Goal: Information Seeking & Learning: Learn about a topic

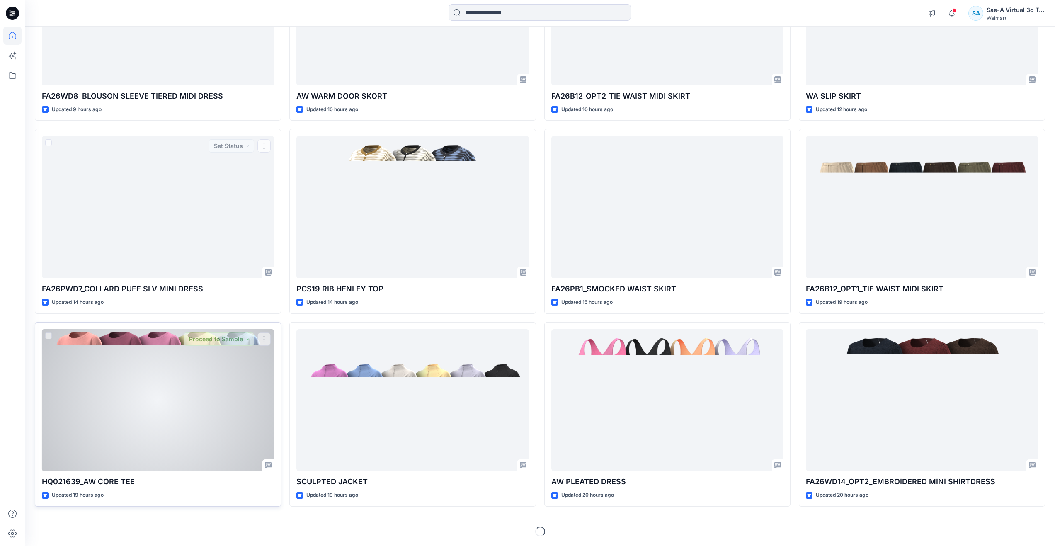
scroll to position [759, 0]
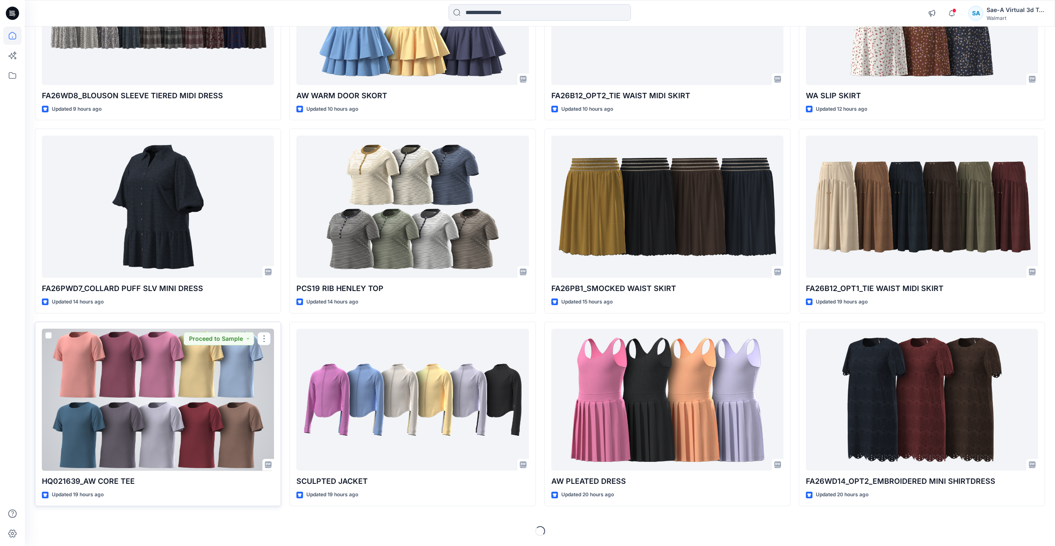
click at [160, 386] on div at bounding box center [158, 400] width 232 height 142
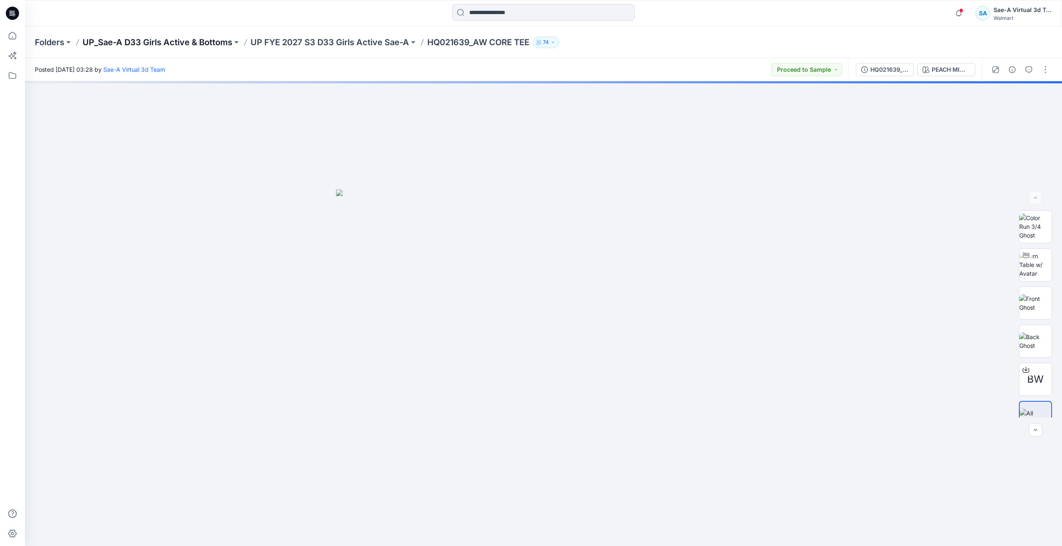
click at [211, 37] on p "UP_Sae-A D33 Girls Active & Bottoms" at bounding box center [158, 42] width 150 height 12
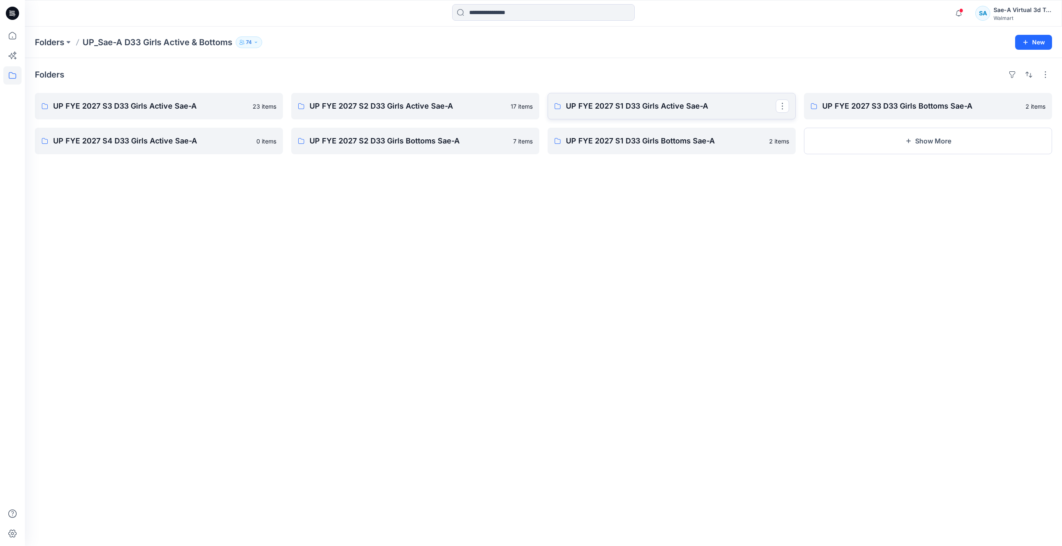
click at [622, 107] on p "UP FYE 2027 S1 D33 Girls Active Sae-A" at bounding box center [671, 106] width 210 height 12
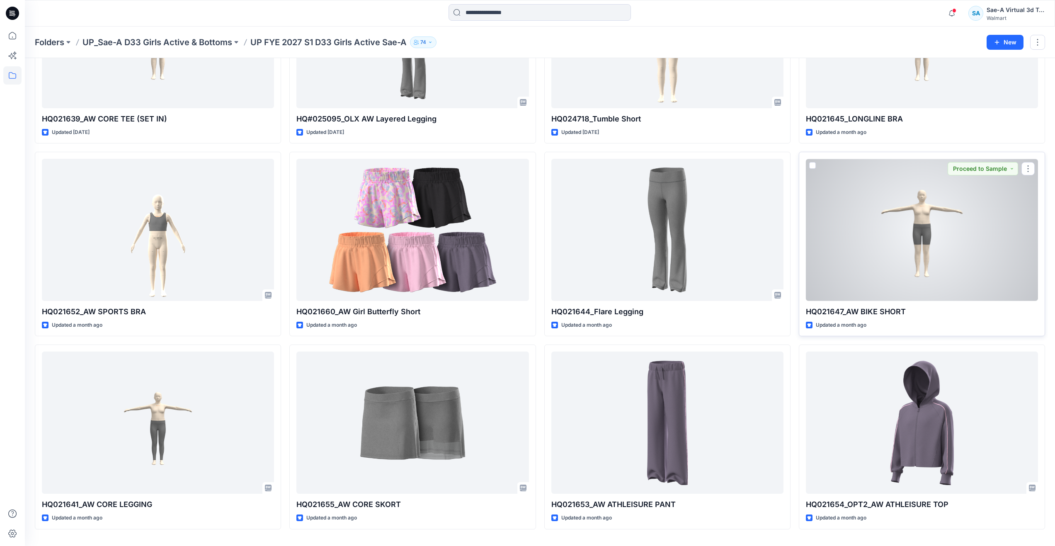
scroll to position [157, 0]
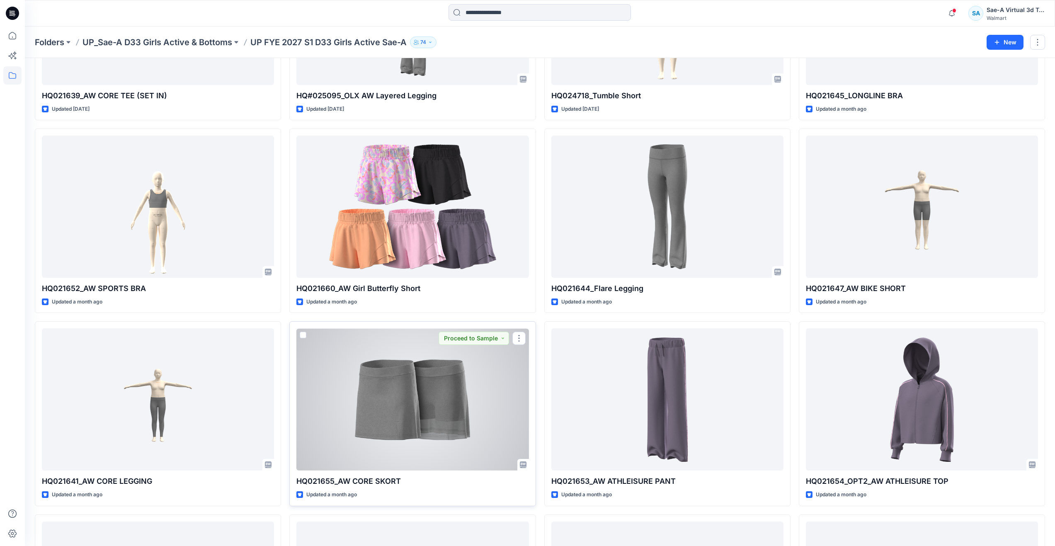
click at [429, 411] on div at bounding box center [412, 399] width 232 height 142
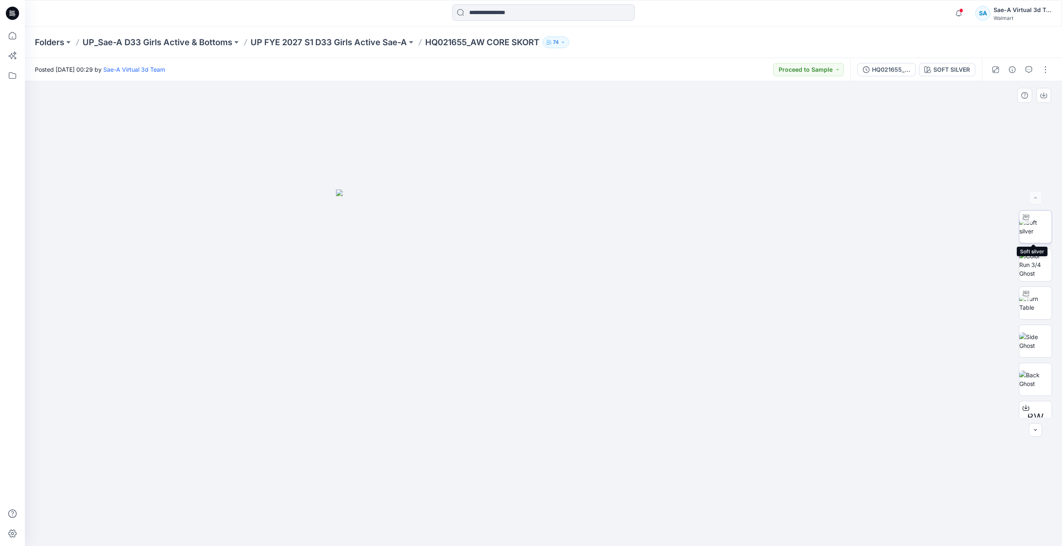
click at [1030, 230] on img at bounding box center [1035, 226] width 32 height 17
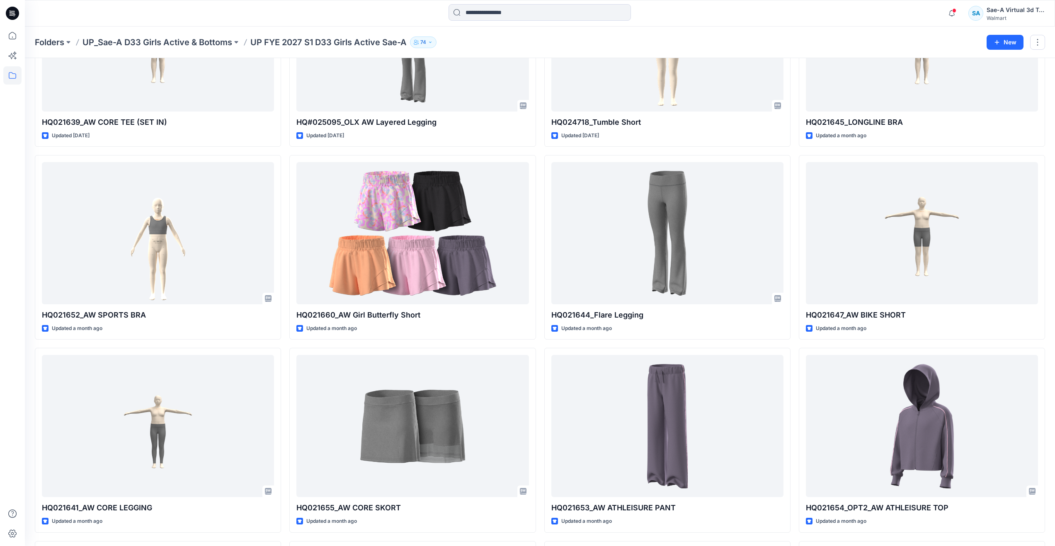
scroll to position [116, 0]
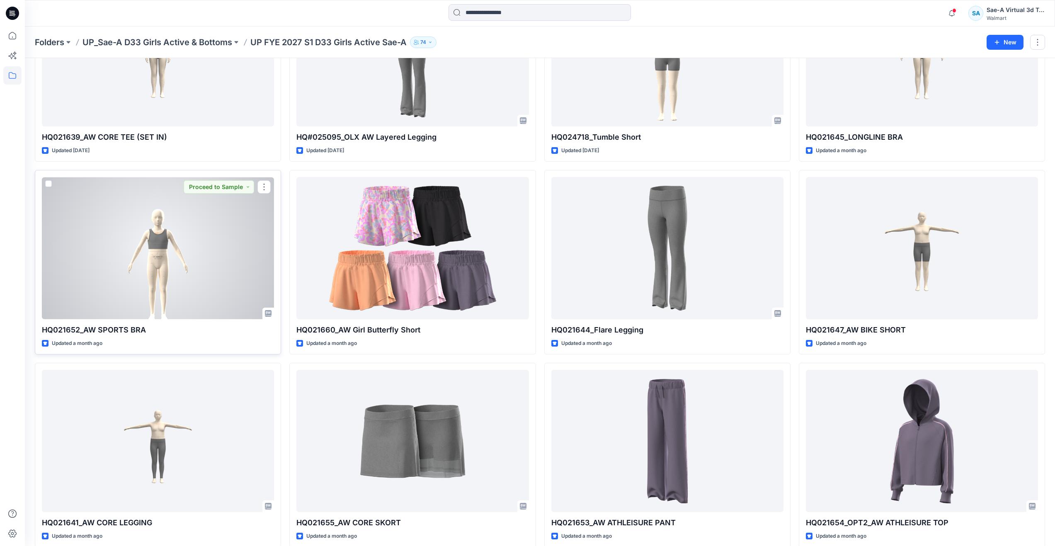
click at [140, 273] on div at bounding box center [158, 248] width 232 height 142
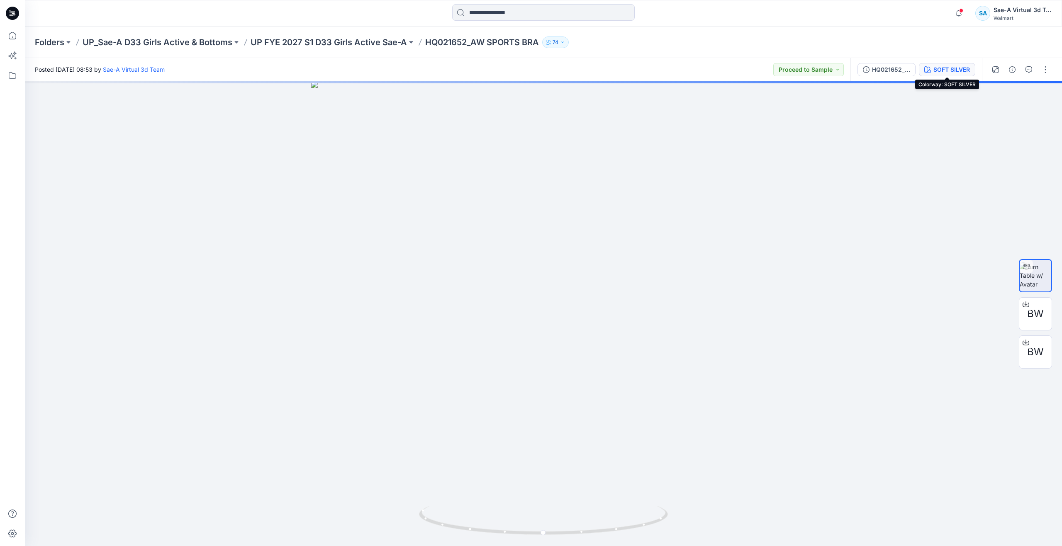
click at [930, 69] on icon "button" at bounding box center [927, 69] width 7 height 7
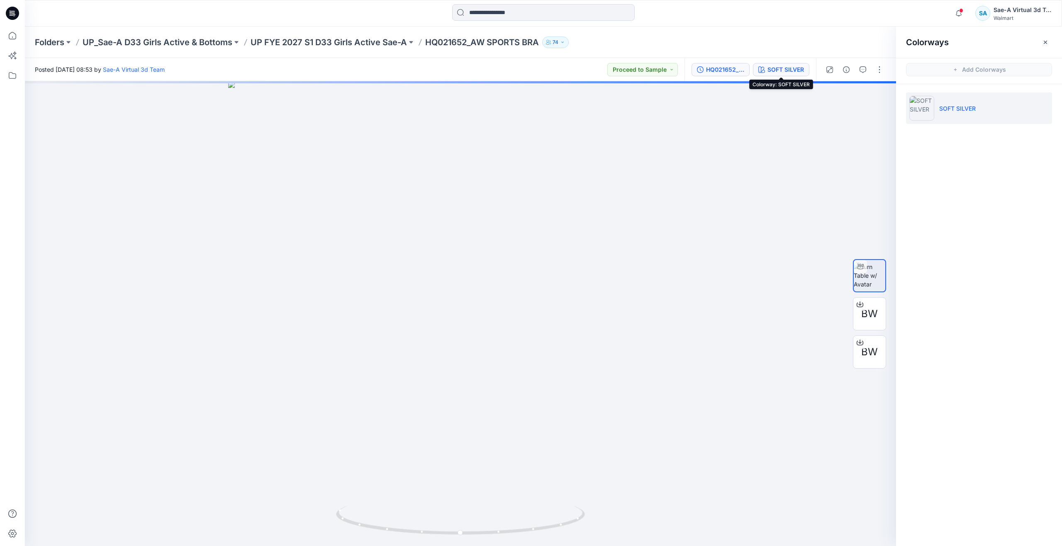
click at [729, 67] on div "HQ021652_SIZE-SET" at bounding box center [725, 69] width 38 height 9
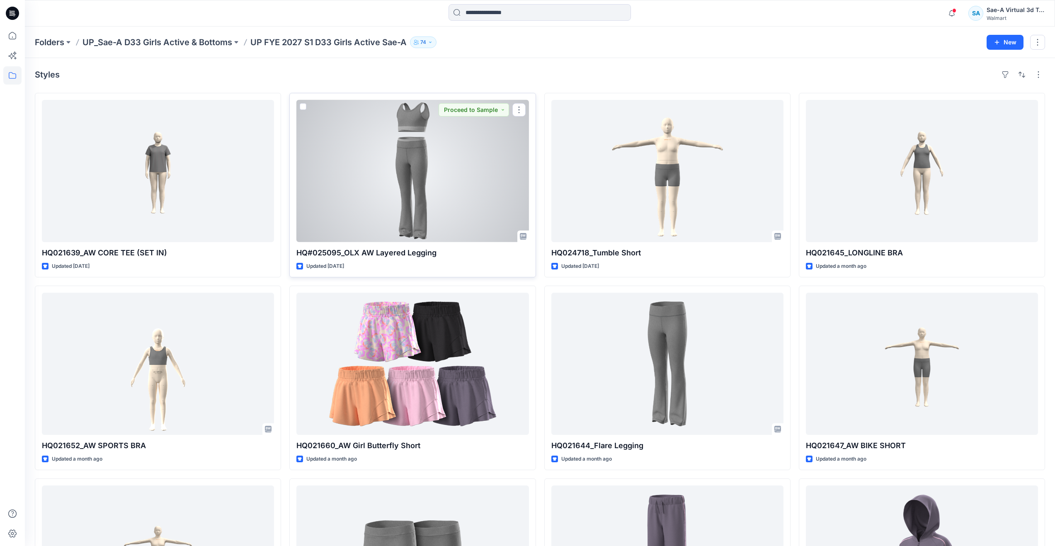
click at [318, 183] on div at bounding box center [412, 171] width 232 height 142
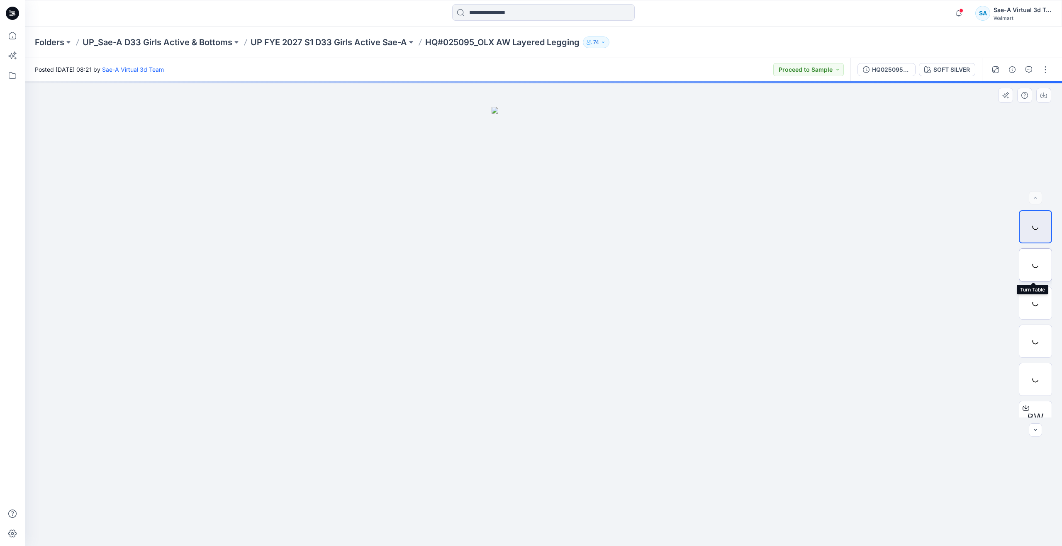
click at [1030, 262] on div at bounding box center [1034, 264] width 33 height 33
click at [900, 68] on div "HQ025095_Size-set_REV" at bounding box center [891, 69] width 38 height 9
